Goal: Task Accomplishment & Management: Manage account settings

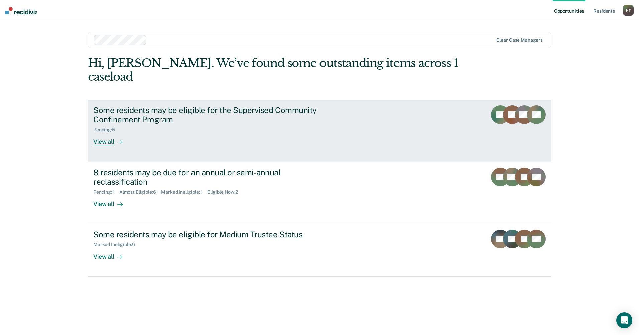
click at [103, 133] on div "View all" at bounding box center [111, 139] width 37 height 13
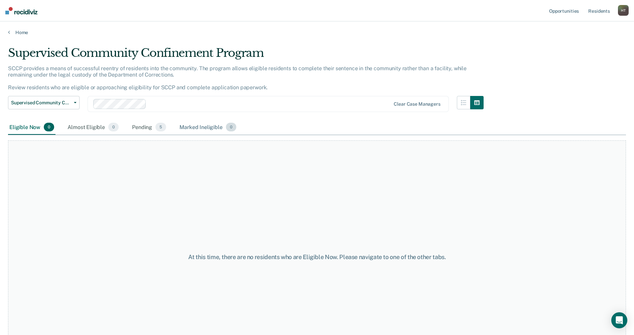
click at [215, 127] on div "Marked Ineligible 0" at bounding box center [207, 127] width 59 height 15
click at [137, 128] on div "Pending 5" at bounding box center [149, 127] width 37 height 15
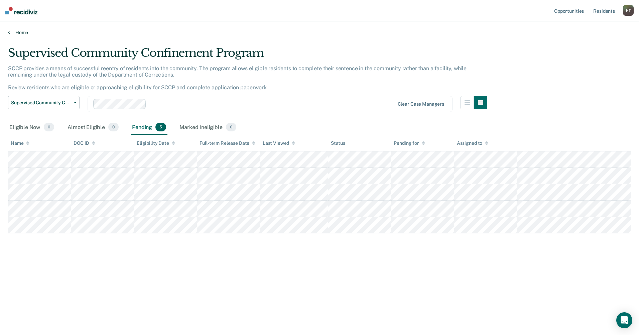
click at [21, 32] on link "Home" at bounding box center [319, 32] width 623 height 6
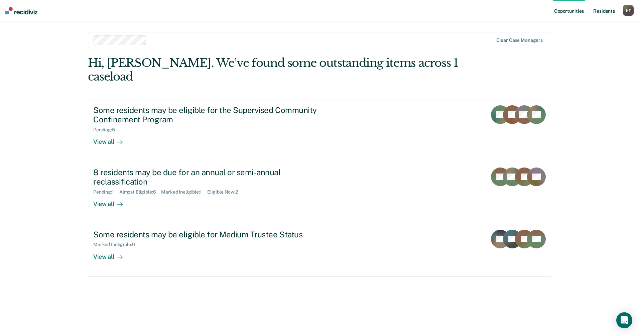
click at [600, 11] on link "Resident s" at bounding box center [604, 10] width 24 height 21
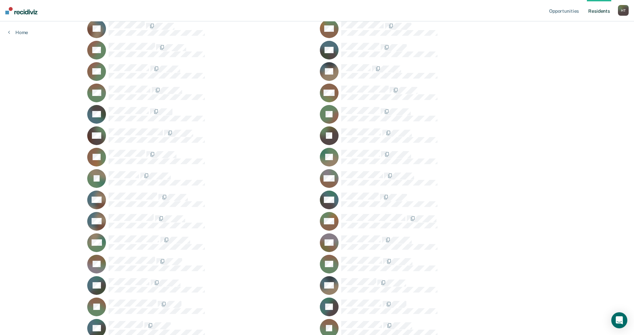
scroll to position [234, 0]
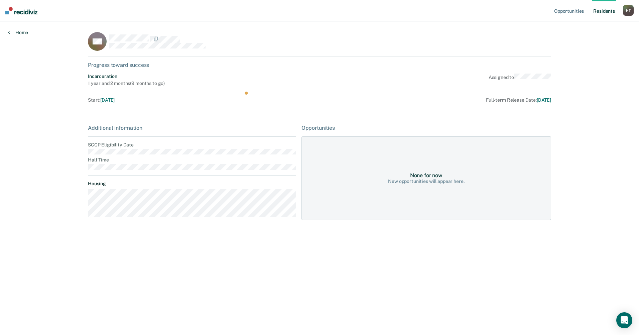
click at [20, 32] on link "Home" at bounding box center [18, 32] width 20 height 6
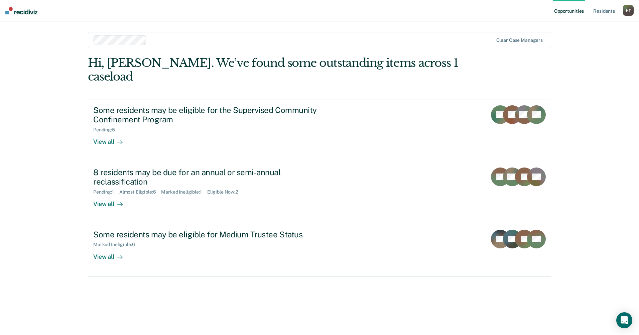
click at [632, 10] on div "H T" at bounding box center [628, 10] width 11 height 11
click at [584, 45] on link "Log Out" at bounding box center [601, 44] width 54 height 6
